Goal: Task Accomplishment & Management: Manage account settings

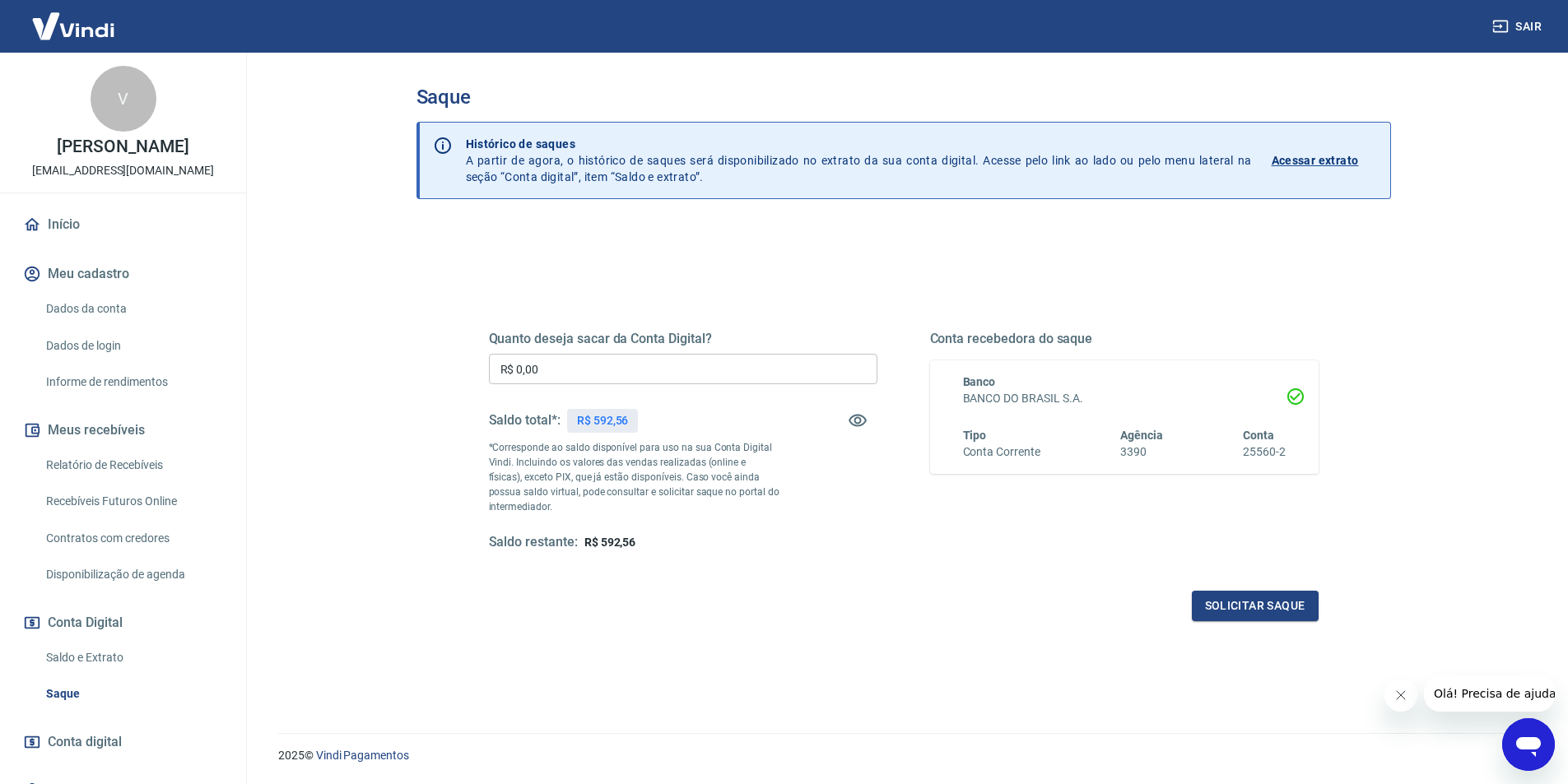
click at [62, 236] on link "Início" at bounding box center [123, 225] width 207 height 36
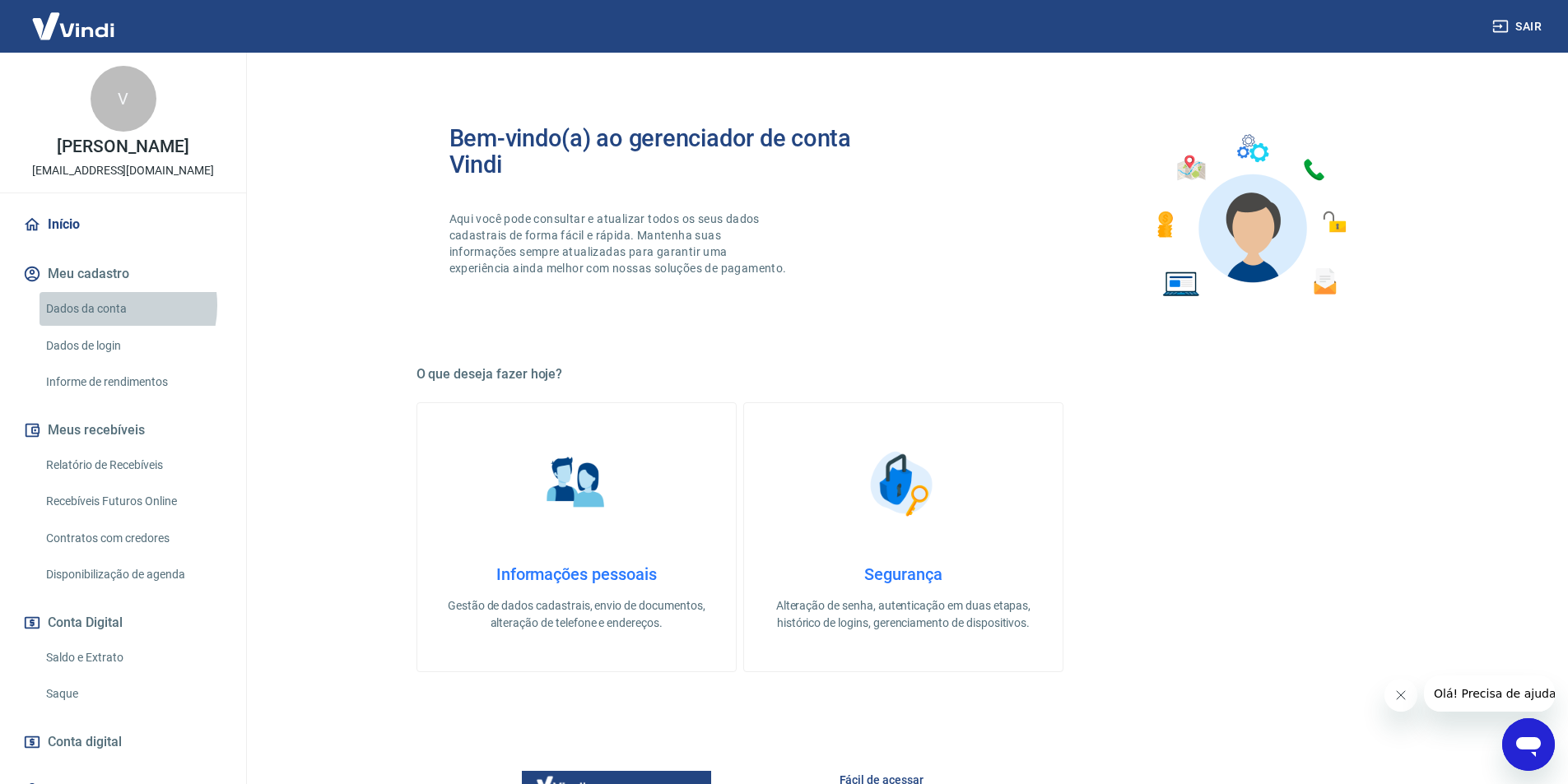
click at [111, 323] on link "Dados da conta" at bounding box center [133, 308] width 187 height 34
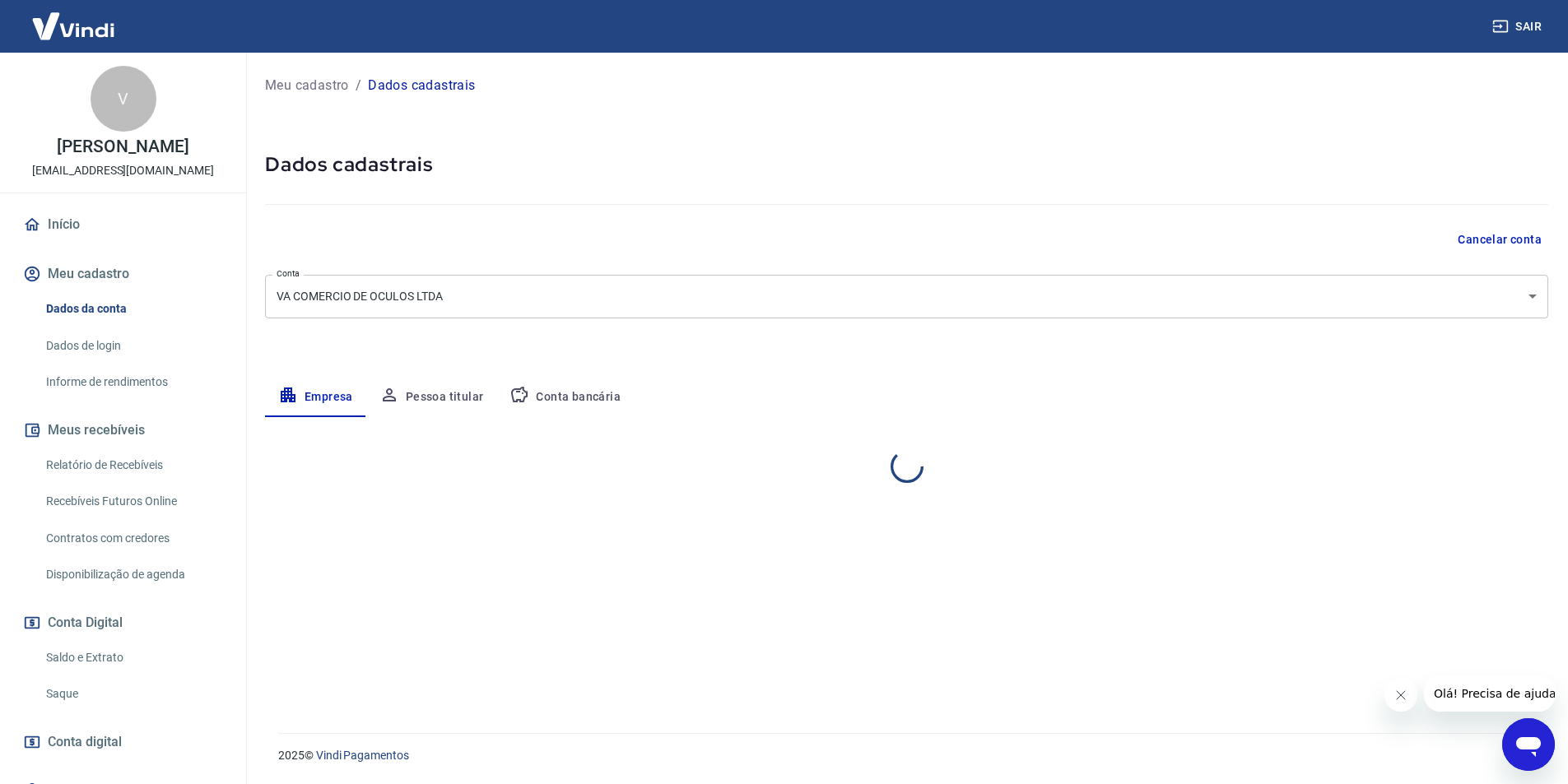
select select "PR"
select select "business"
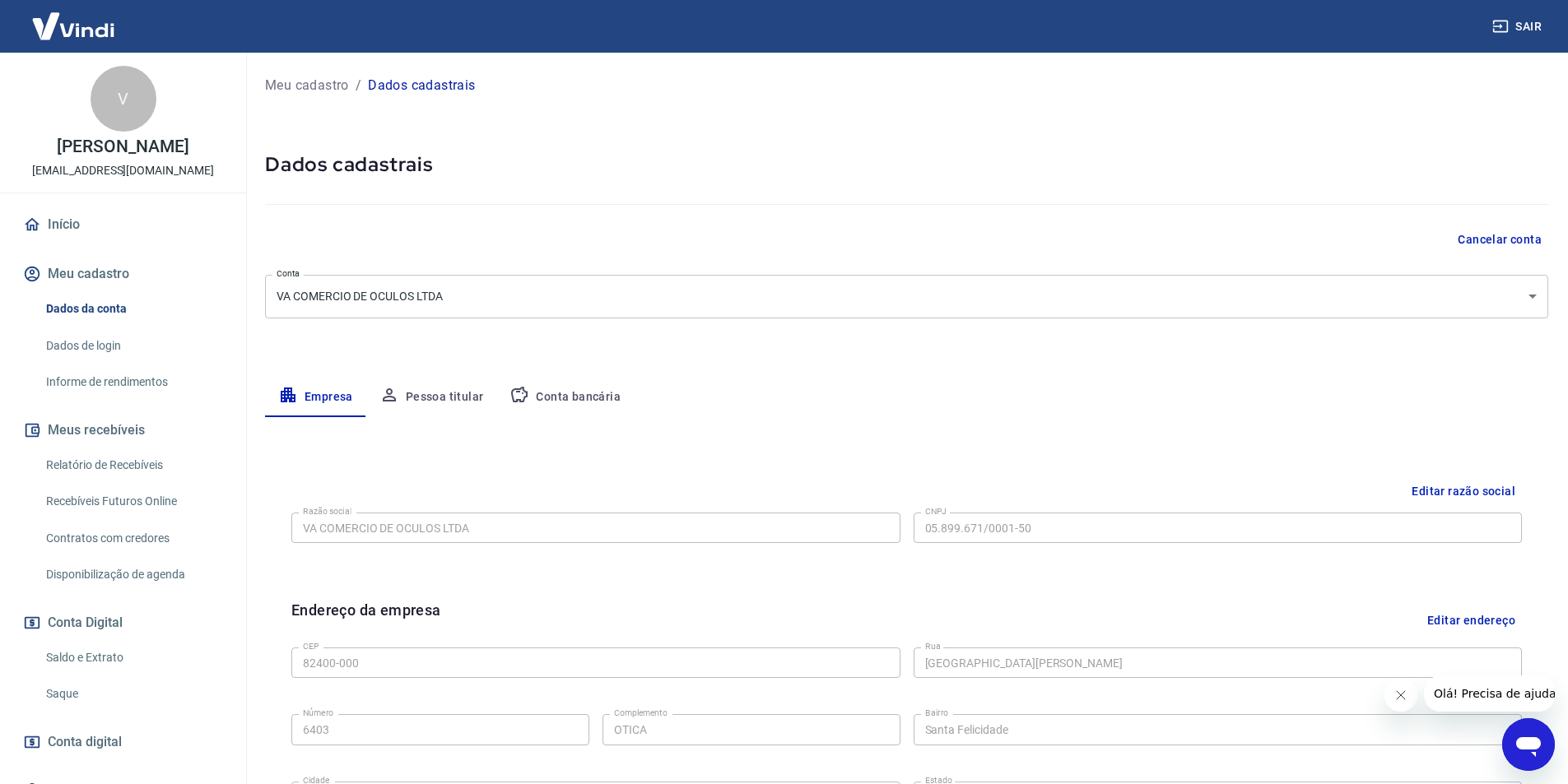
click at [62, 238] on link "Início" at bounding box center [123, 225] width 207 height 36
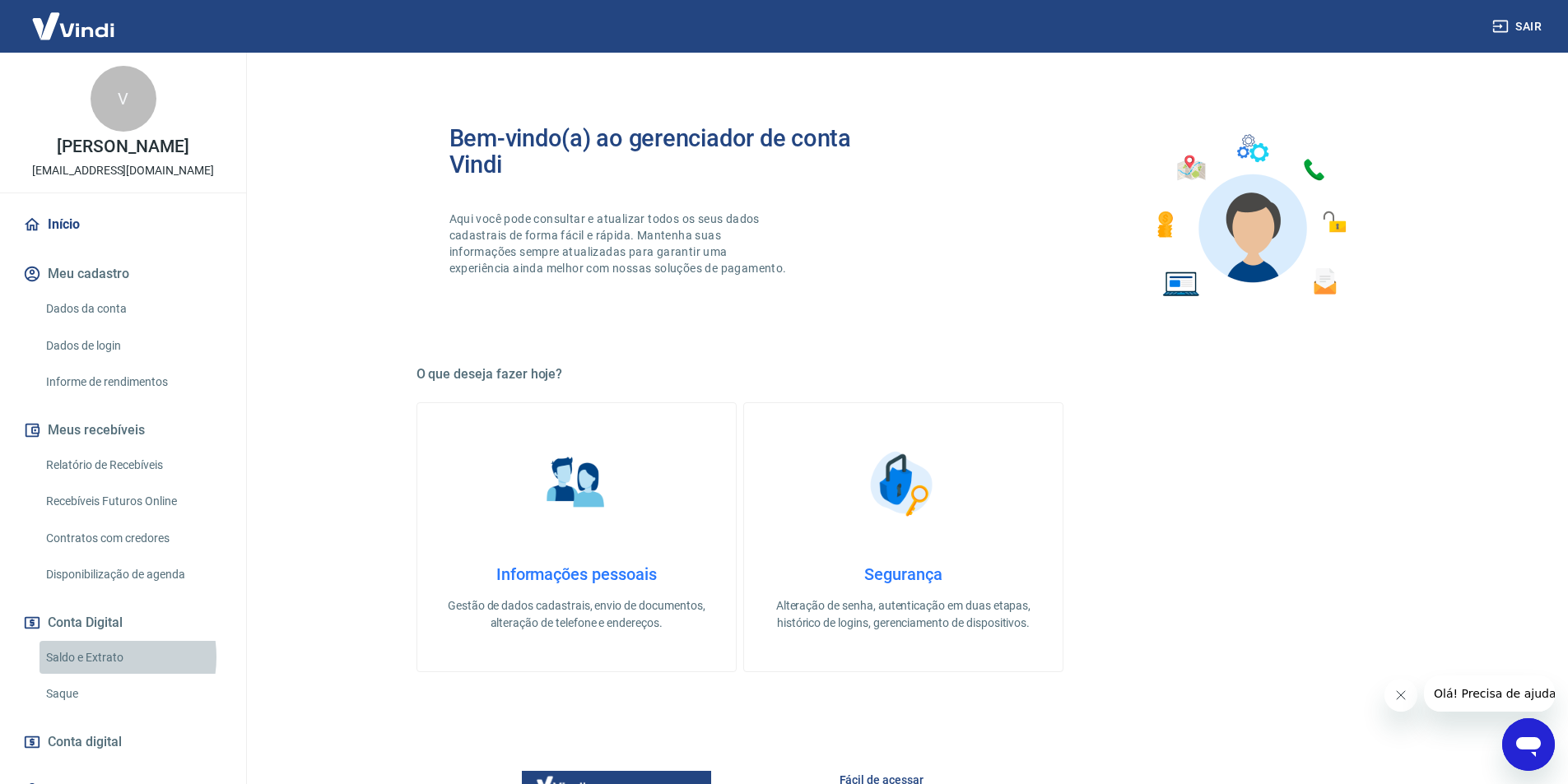
click at [91, 674] on link "Saldo e Extrato" at bounding box center [133, 657] width 187 height 34
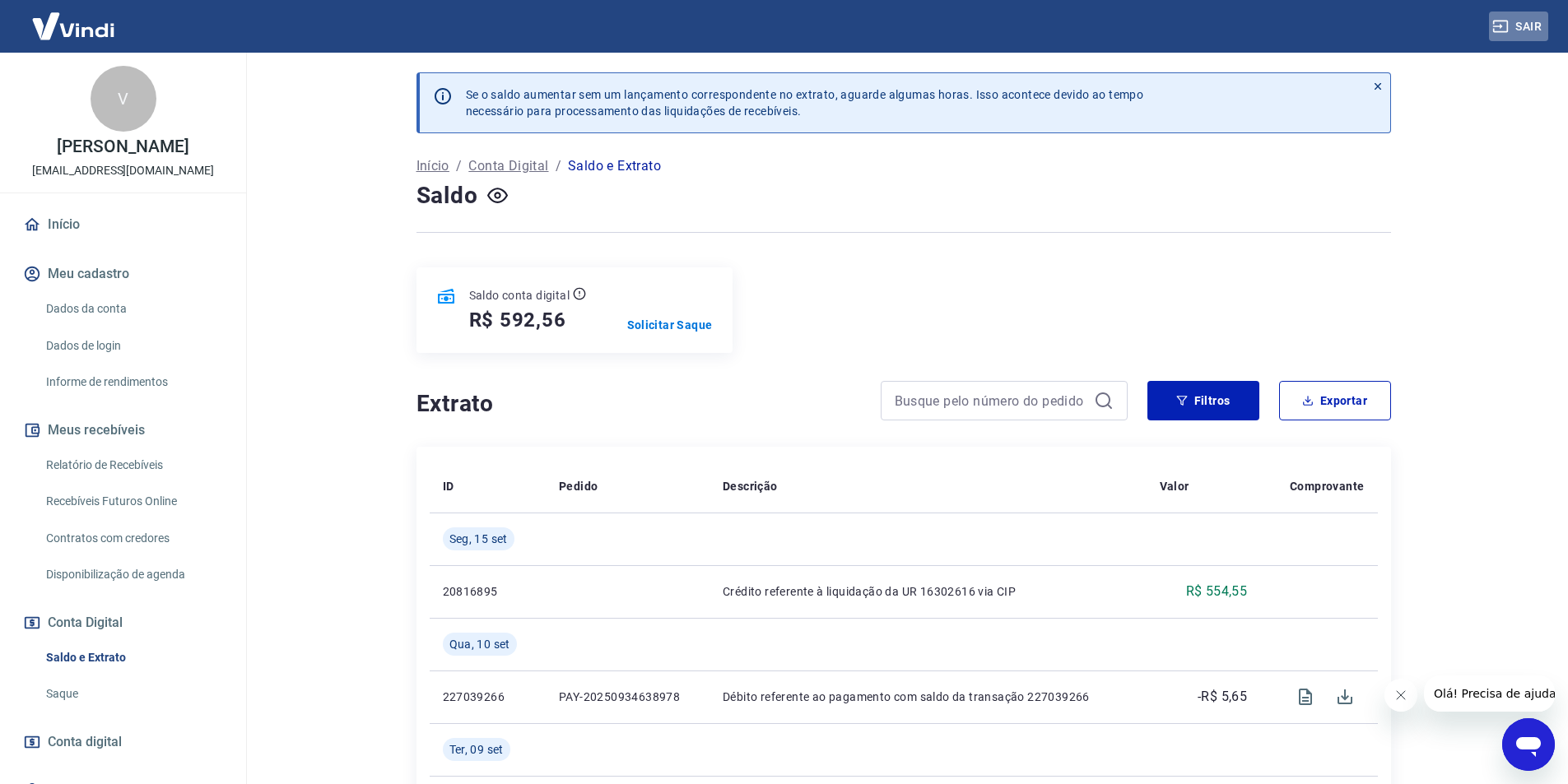
click at [1518, 24] on button "Sair" at bounding box center [1518, 27] width 59 height 31
